Goal: Transaction & Acquisition: Purchase product/service

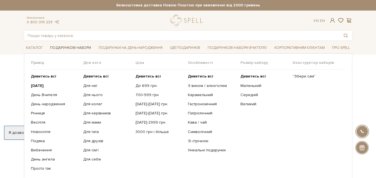
click at [77, 49] on link "Подарункові набори" at bounding box center [70, 48] width 45 height 9
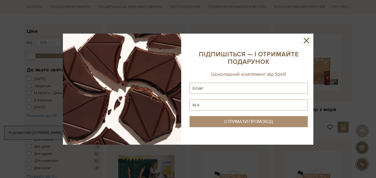
click at [307, 41] on icon at bounding box center [306, 41] width 6 height 6
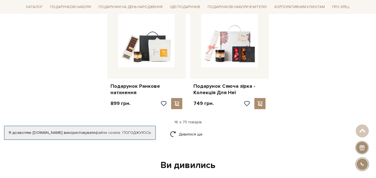
scroll to position [695, 0]
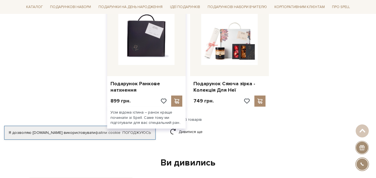
click at [150, 40] on img at bounding box center [146, 37] width 56 height 56
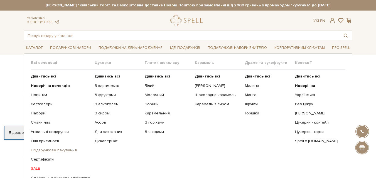
click at [49, 152] on link "Подарункове пакування" at bounding box center [60, 150] width 59 height 5
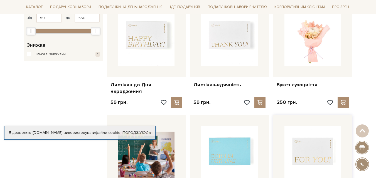
scroll to position [167, 0]
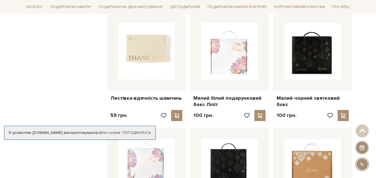
drag, startPoint x: 352, startPoint y: 62, endPoint x: 360, endPoint y: 67, distance: 9.0
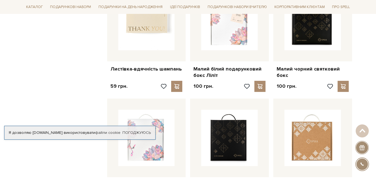
drag, startPoint x: 360, startPoint y: 67, endPoint x: 375, endPoint y: 25, distance: 44.5
click at [375, 25] on div "Головна Вся продукція Подарункове пакування Подарункове пакування Фільтри За за…" at bounding box center [188, 74] width 376 height 970
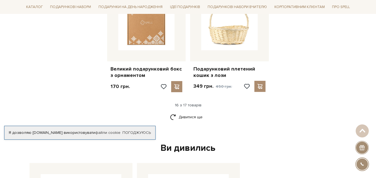
scroll to position [723, 0]
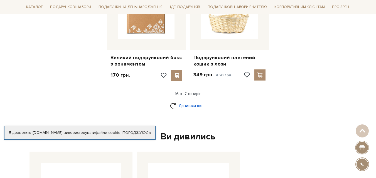
click at [192, 101] on link "Дивитися ще" at bounding box center [188, 106] width 36 height 10
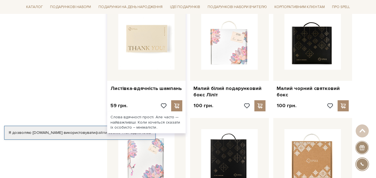
scroll to position [500, 0]
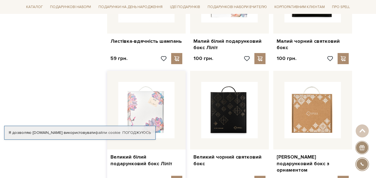
click at [150, 100] on img at bounding box center [146, 110] width 56 height 56
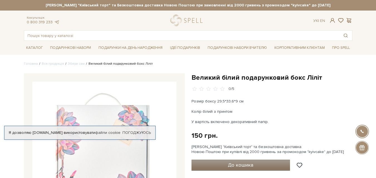
click at [264, 164] on button "До кошика" at bounding box center [240, 165] width 99 height 11
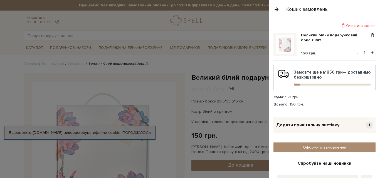
click at [11, 77] on div at bounding box center [190, 89] width 380 height 178
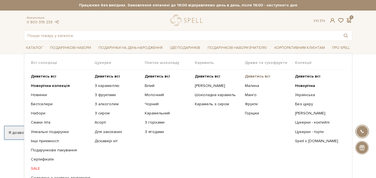
click at [263, 76] on b "Дивитись всі" at bounding box center [257, 76] width 25 height 5
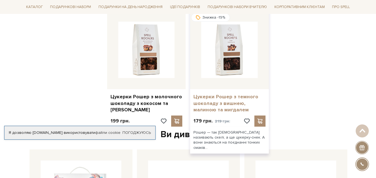
scroll to position [695, 0]
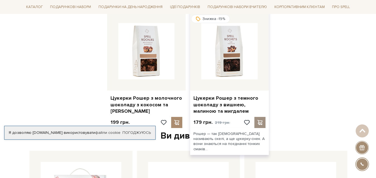
click at [261, 121] on span at bounding box center [259, 122] width 7 height 5
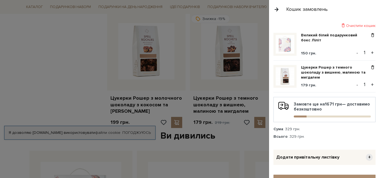
click at [275, 8] on button "button" at bounding box center [276, 9] width 6 height 10
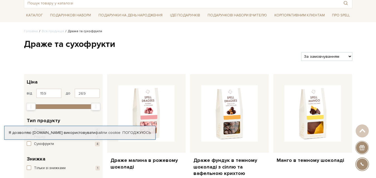
scroll to position [28, 0]
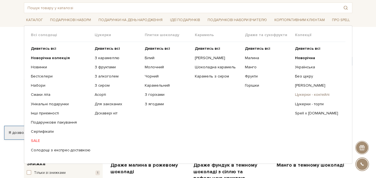
click at [306, 96] on link "Цукерки - коктейлі" at bounding box center [318, 94] width 46 height 5
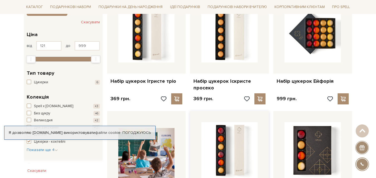
scroll to position [111, 0]
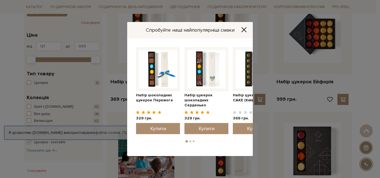
click at [245, 30] on icon "Close" at bounding box center [244, 30] width 6 height 6
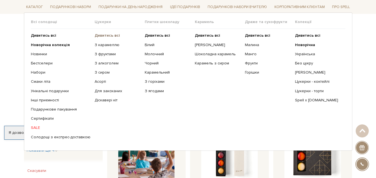
click at [109, 34] on b "Дивитись всі" at bounding box center [107, 35] width 25 height 5
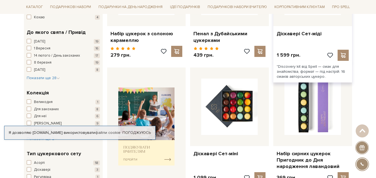
scroll to position [56, 0]
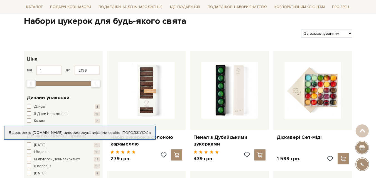
click at [347, 31] on select "За замовчуванням За Ціною (зростання) За Ціною (зменшення) Новинки За популярні…" at bounding box center [326, 33] width 51 height 9
select select "[URL][DOMAIN_NAME]"
click at [301, 29] on select "За замовчуванням За Ціною (зростання) За Ціною (зменшення) Новинки За популярні…" at bounding box center [326, 33] width 51 height 9
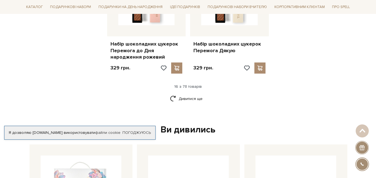
scroll to position [751, 0]
click at [197, 98] on link "Дивитися ще" at bounding box center [188, 99] width 36 height 10
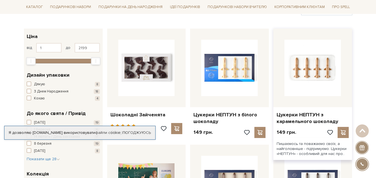
scroll to position [0, 0]
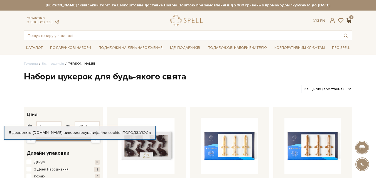
click at [350, 19] on span at bounding box center [348, 21] width 7 height 6
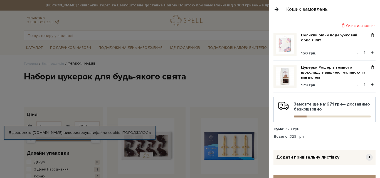
click at [277, 9] on button "button" at bounding box center [276, 9] width 6 height 10
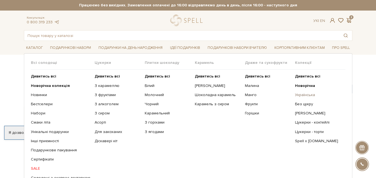
click at [307, 96] on link "Українська" at bounding box center [318, 95] width 46 height 5
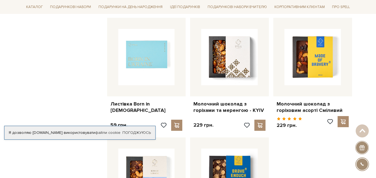
scroll to position [556, 0]
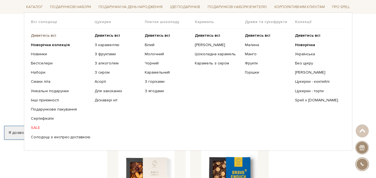
click at [52, 36] on b "Дивитись всі" at bounding box center [43, 35] width 25 height 5
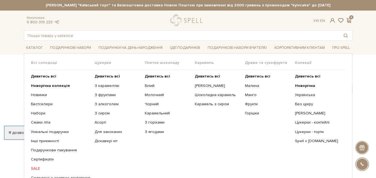
click at [161, 63] on span "Плитки шоколаду" at bounding box center [170, 62] width 50 height 5
click at [158, 75] on b "Дивитись всі" at bounding box center [157, 76] width 25 height 5
click at [104, 102] on link "З алкоголем" at bounding box center [118, 104] width 46 height 5
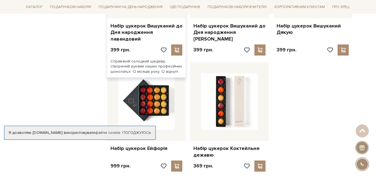
scroll to position [584, 0]
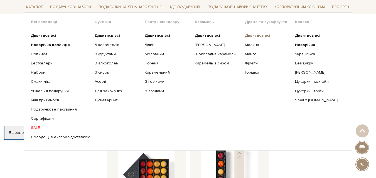
click at [262, 35] on b "Дивитись всі" at bounding box center [257, 35] width 25 height 5
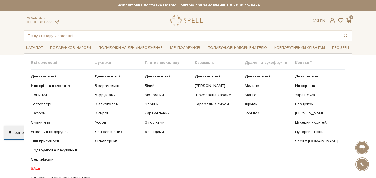
click at [42, 120] on ul "Дивитись всі Новорічна колекція Новинки Бестселери Набори SALE" at bounding box center [63, 127] width 64 height 115
click at [98, 63] on span "Цукерки" at bounding box center [120, 62] width 50 height 5
click at [107, 76] on b "Дивитись всі" at bounding box center [107, 76] width 25 height 5
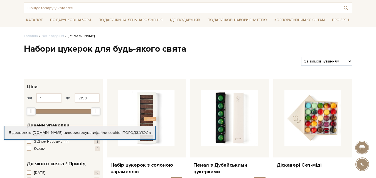
click at [349, 60] on select "За замовчуванням За Ціною (зростання) За Ціною (зменшення) Новинки За популярні…" at bounding box center [326, 61] width 51 height 9
select select "[URL][DOMAIN_NAME]"
click at [301, 57] on select "За замовчуванням За Ціною (зростання) За Ціною (зменшення) Новинки За популярні…" at bounding box center [326, 61] width 51 height 9
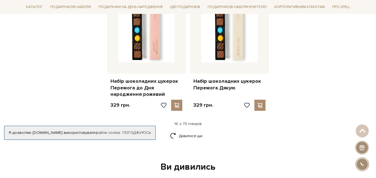
scroll to position [723, 0]
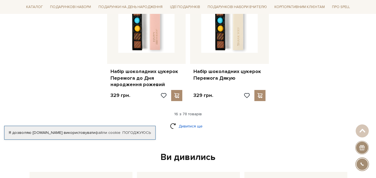
click at [186, 126] on link "Дивитися ще" at bounding box center [188, 126] width 36 height 10
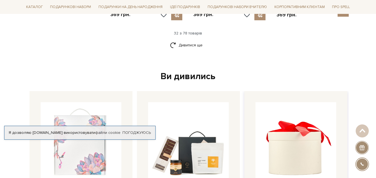
scroll to position [1418, 0]
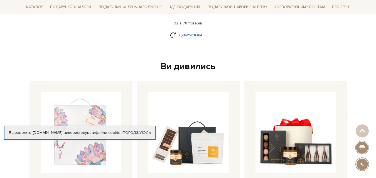
click at [179, 30] on link "Дивитися ще" at bounding box center [188, 35] width 36 height 10
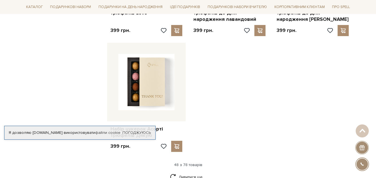
scroll to position [2030, 0]
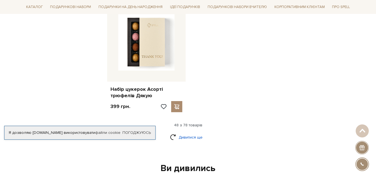
click at [192, 133] on link "Дивитися ще" at bounding box center [188, 138] width 36 height 10
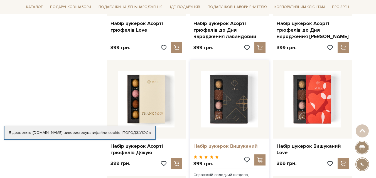
scroll to position [1946, 0]
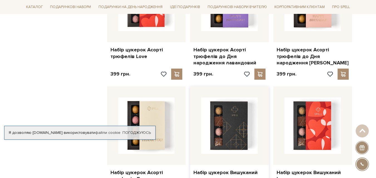
click at [241, 138] on div at bounding box center [229, 125] width 79 height 79
click at [223, 170] on link "Набір цукерок Вишуканий" at bounding box center [229, 173] width 72 height 6
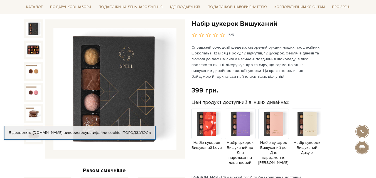
scroll to position [56, 0]
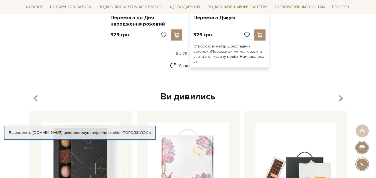
scroll to position [778, 0]
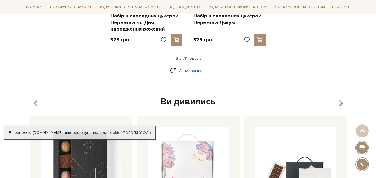
click at [190, 72] on link "Дивитися ще" at bounding box center [188, 71] width 36 height 10
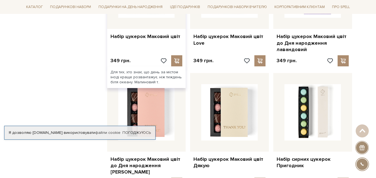
scroll to position [862, 0]
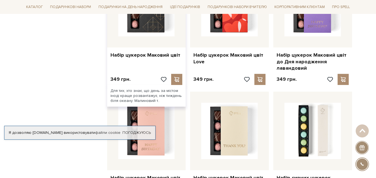
click at [145, 39] on div at bounding box center [146, 8] width 79 height 79
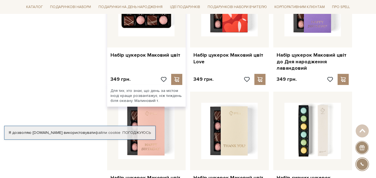
click at [142, 34] on img at bounding box center [146, 8] width 56 height 56
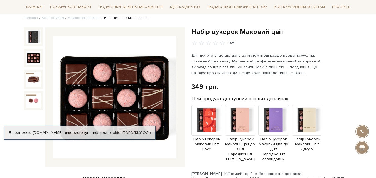
scroll to position [56, 0]
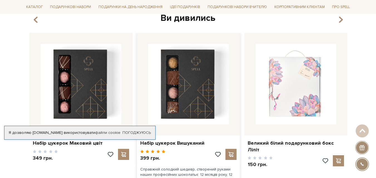
click at [157, 151] on span at bounding box center [158, 152] width 4 height 4
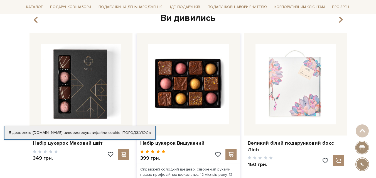
click at [165, 125] on img at bounding box center [188, 84] width 81 height 81
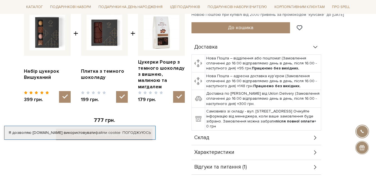
scroll to position [250, 0]
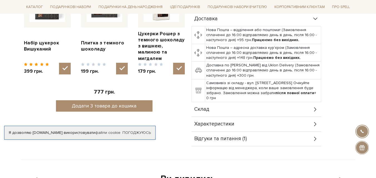
click at [248, 132] on div "Відгуки та питання (1)" at bounding box center [256, 139] width 130 height 14
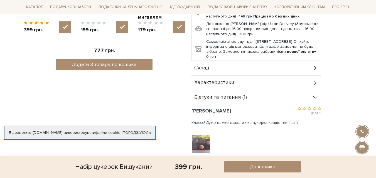
scroll to position [306, 0]
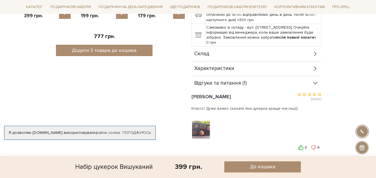
click at [205, 122] on img at bounding box center [200, 129] width 35 height 35
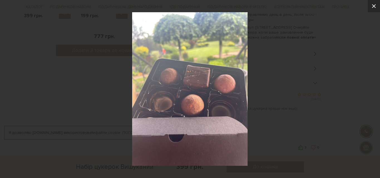
click at [375, 6] on icon at bounding box center [373, 6] width 7 height 7
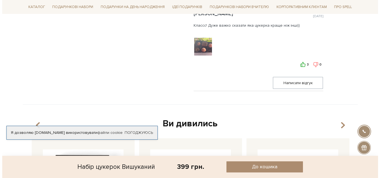
scroll to position [389, 0]
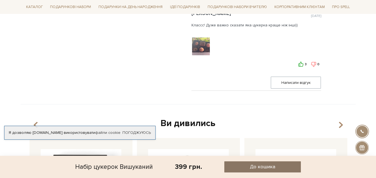
click at [277, 170] on button "До кошика" at bounding box center [262, 167] width 76 height 11
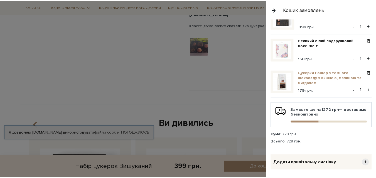
scroll to position [0, 0]
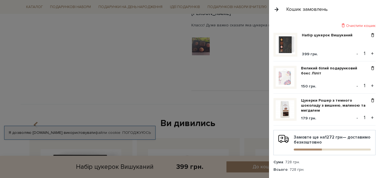
click at [192, 105] on div at bounding box center [190, 89] width 380 height 178
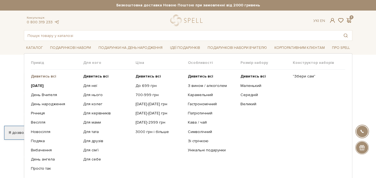
click at [47, 76] on b "Дивитись всі" at bounding box center [43, 76] width 25 height 5
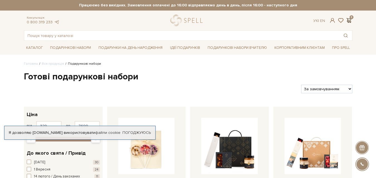
click at [350, 18] on span at bounding box center [348, 21] width 7 height 6
